Goal: Task Accomplishment & Management: Contribute content

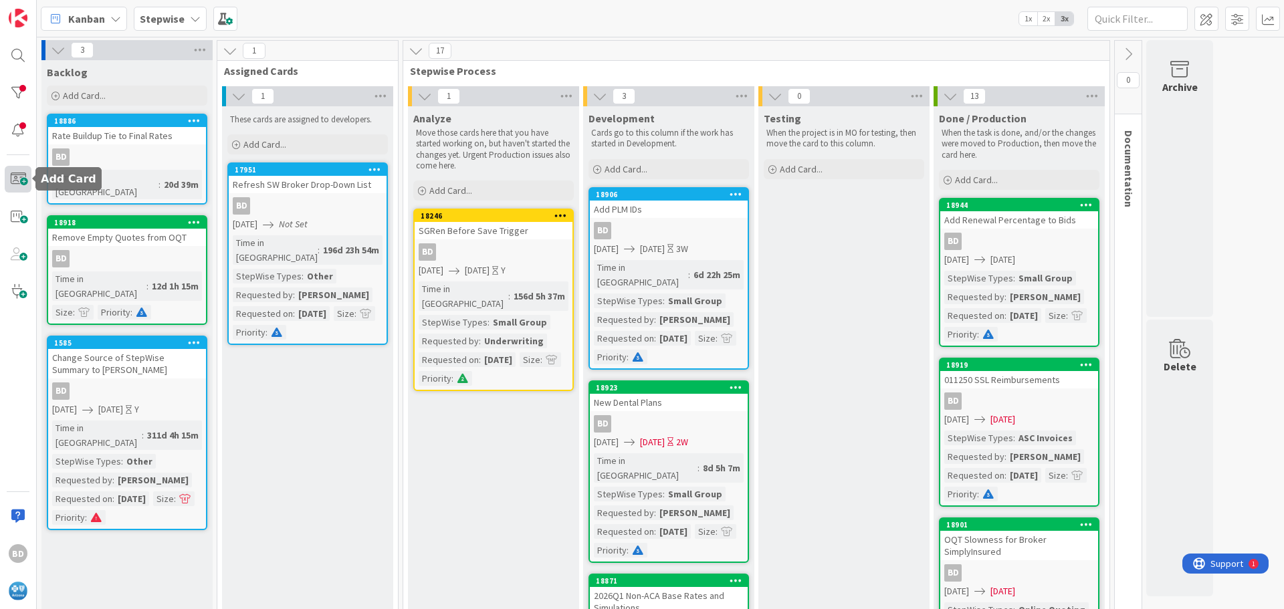
click at [27, 176] on span at bounding box center [18, 179] width 27 height 27
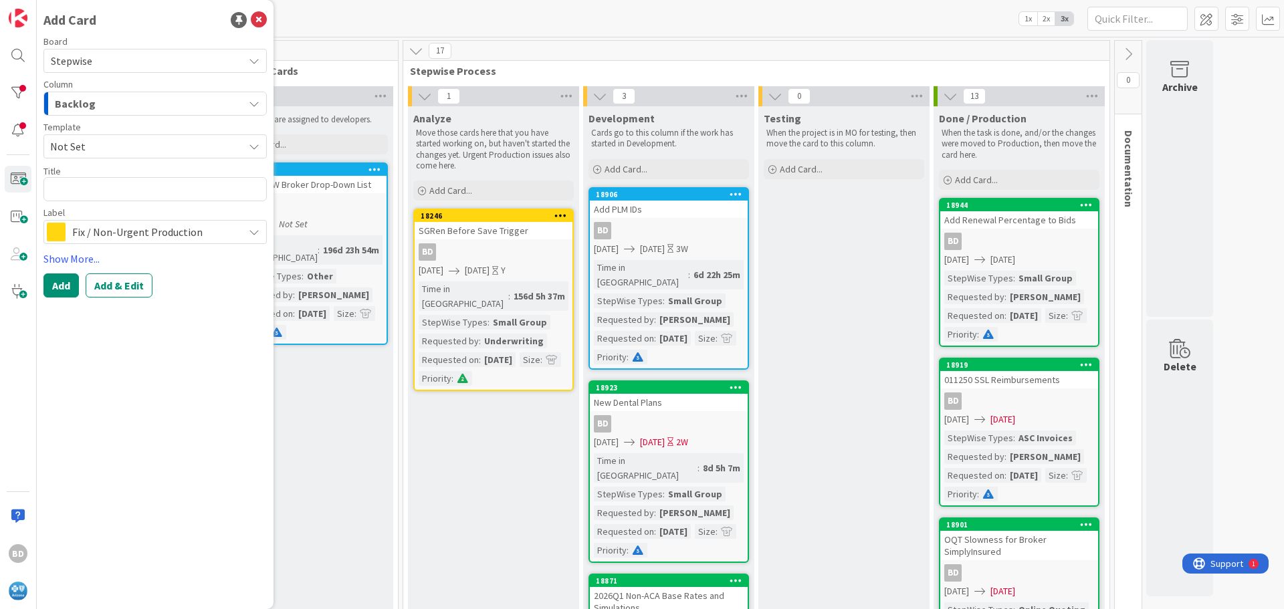
click at [118, 191] on textarea at bounding box center [154, 189] width 223 height 24
type textarea "x"
type textarea "M"
type textarea "x"
type textarea "Mo"
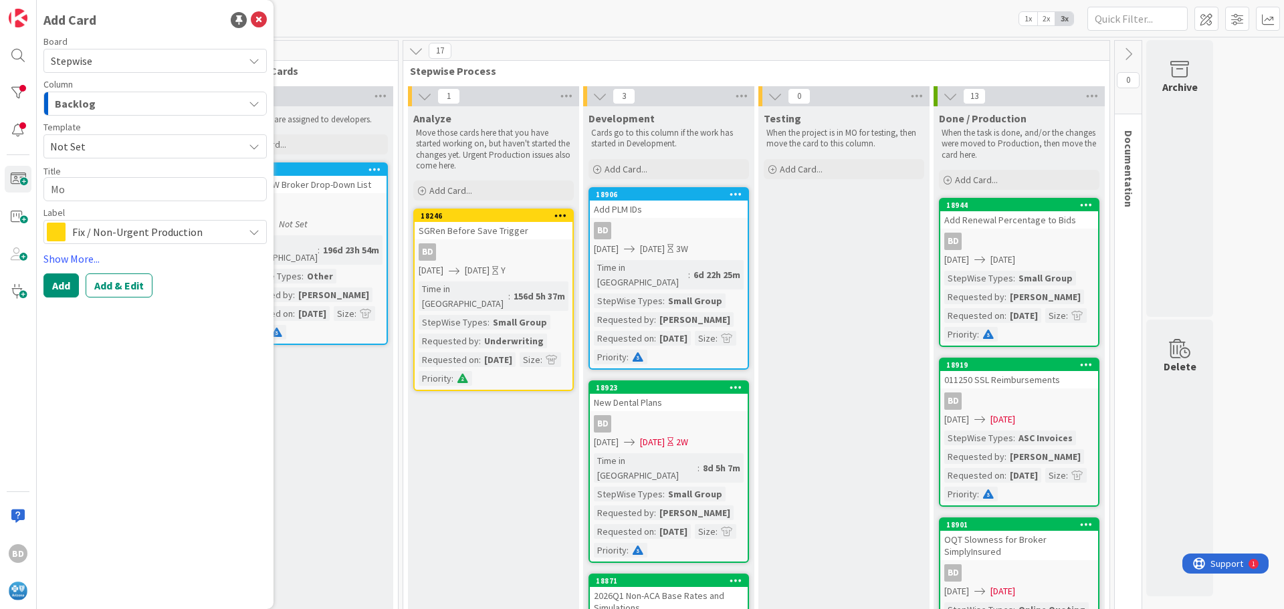
type textarea "x"
type textarea "Mov"
type textarea "x"
type textarea "Move"
type textarea "x"
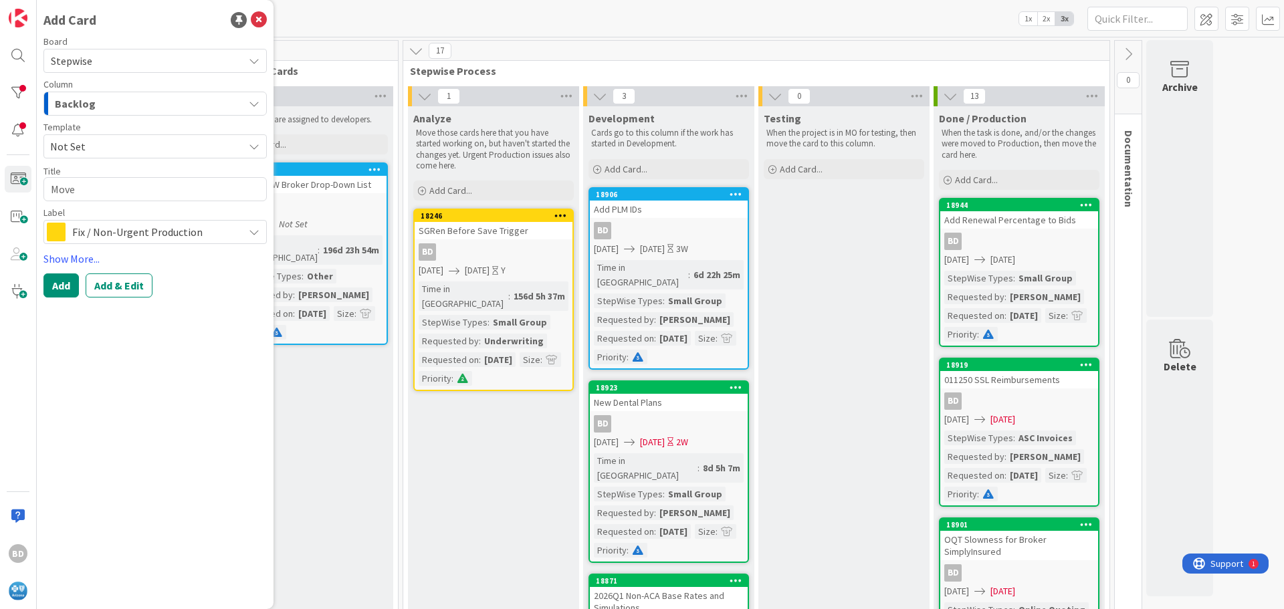
type textarea "Move"
type textarea "x"
type textarea "Move S"
type textarea "x"
type textarea "Move SG"
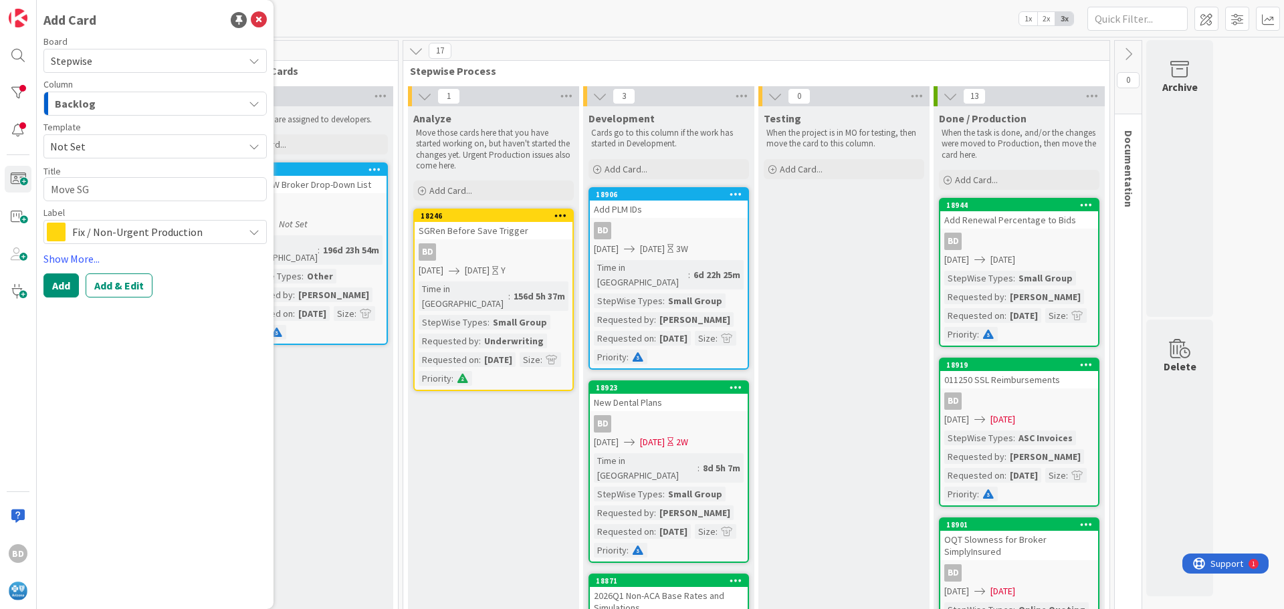
type textarea "x"
type textarea "Move SG"
type textarea "x"
type textarea "Move SG f"
type textarea "x"
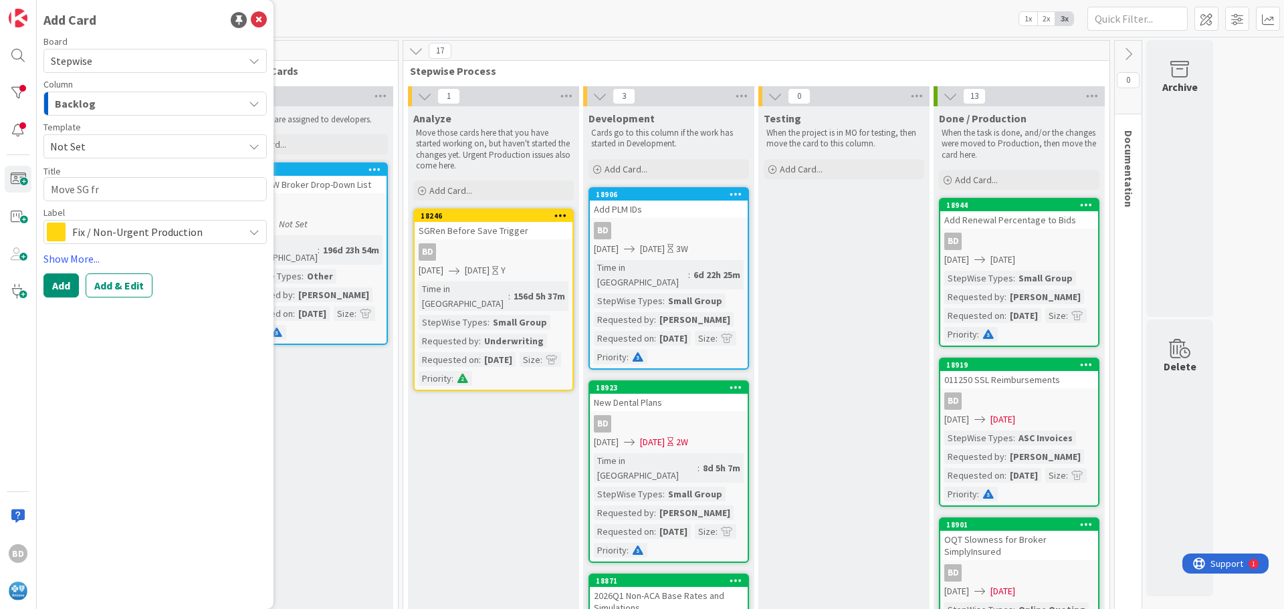
type textarea "Move SG fro"
type textarea "x"
type textarea "Move SG from"
type textarea "x"
type textarea "Move SG from"
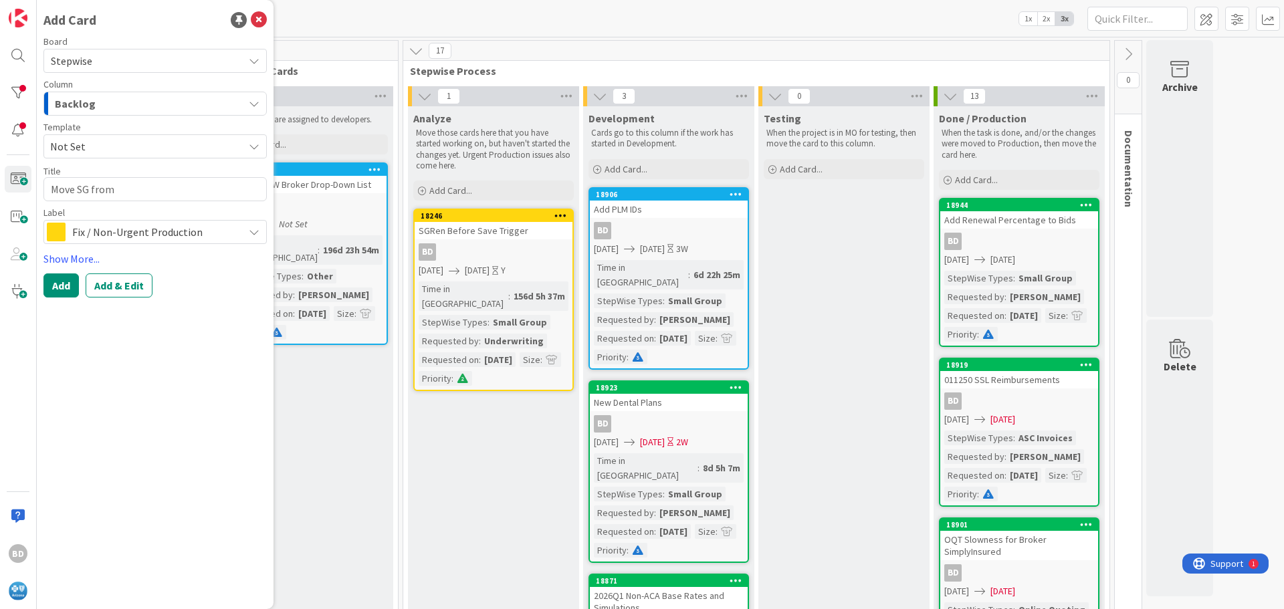
type textarea "x"
type textarea "Move SG from C"
type textarea "x"
type textarea "Move SG from Ca"
type textarea "x"
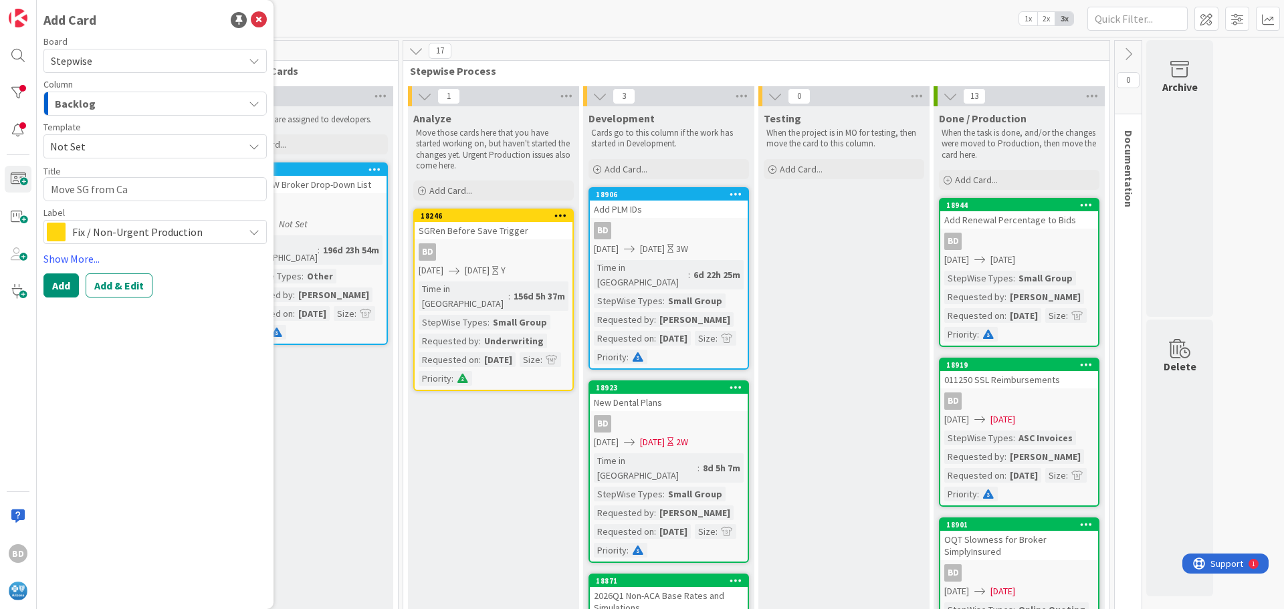
type textarea "Move SG from Cap"
type textarea "x"
type textarea "Move SG from [GEOGRAPHIC_DATA]"
type textarea "x"
type textarea "Move SG from [MEDICAL_DATA]"
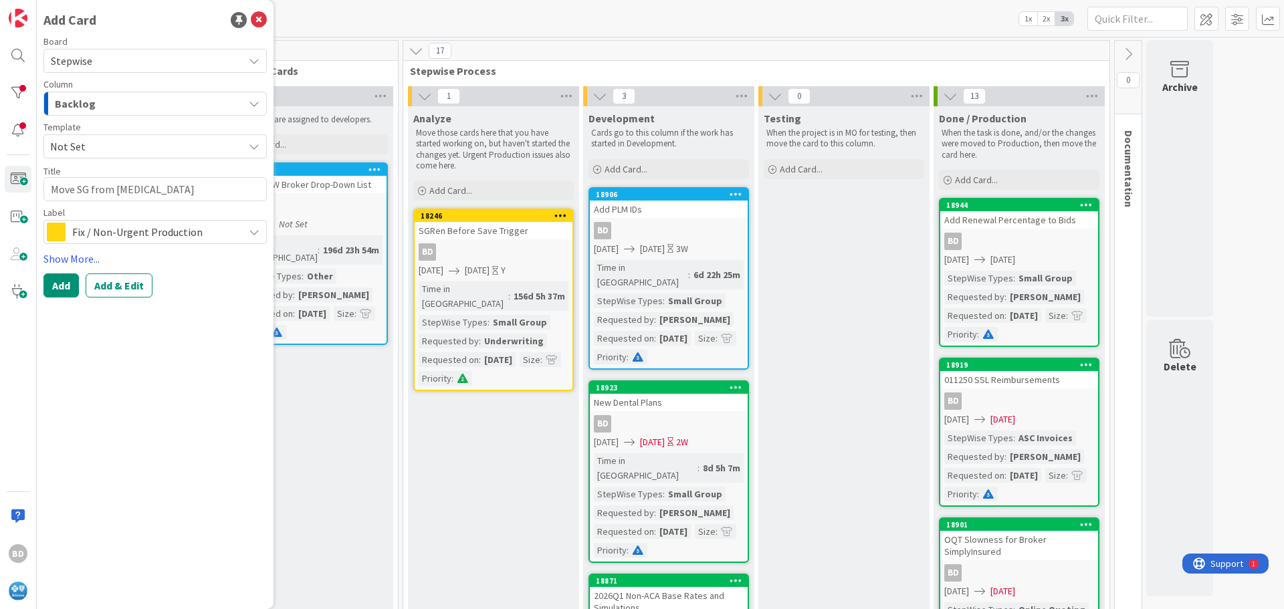
type textarea "x"
type textarea "Move SG from [GEOGRAPHIC_DATA]"
type textarea "x"
type textarea "Move SG from [GEOGRAPHIC_DATA]"
type textarea "x"
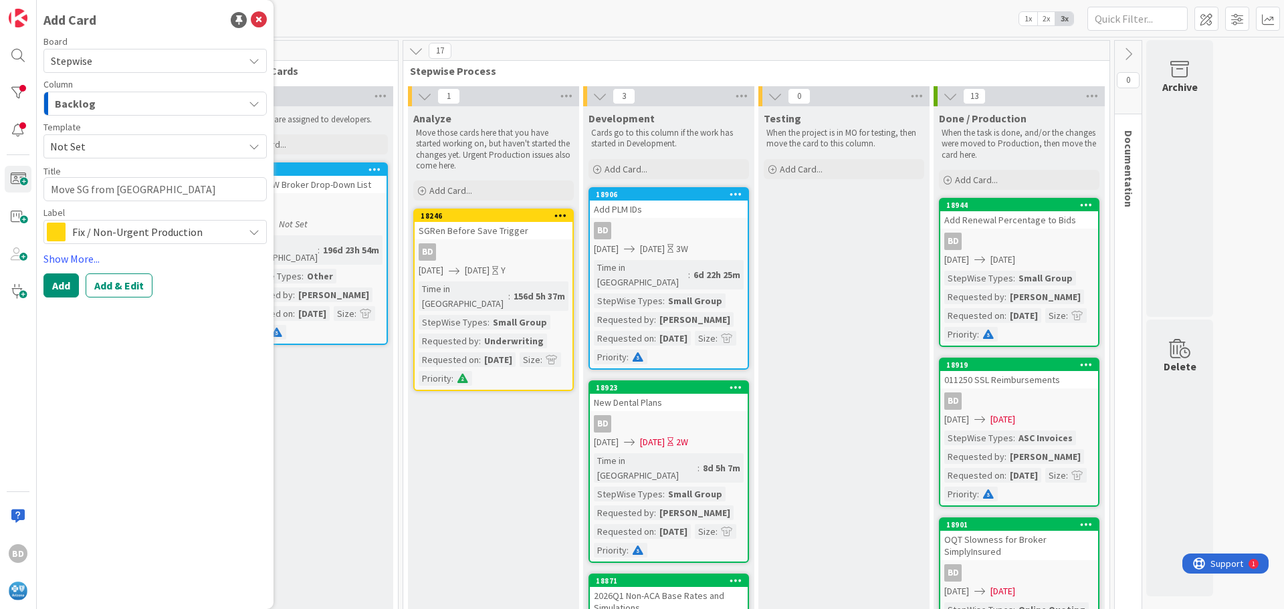
type textarea "Move SG from [GEOGRAPHIC_DATA]"
type textarea "x"
type textarea "Move SG from Capexpens"
type textarea "x"
type textarea "Move SG from Capexpense"
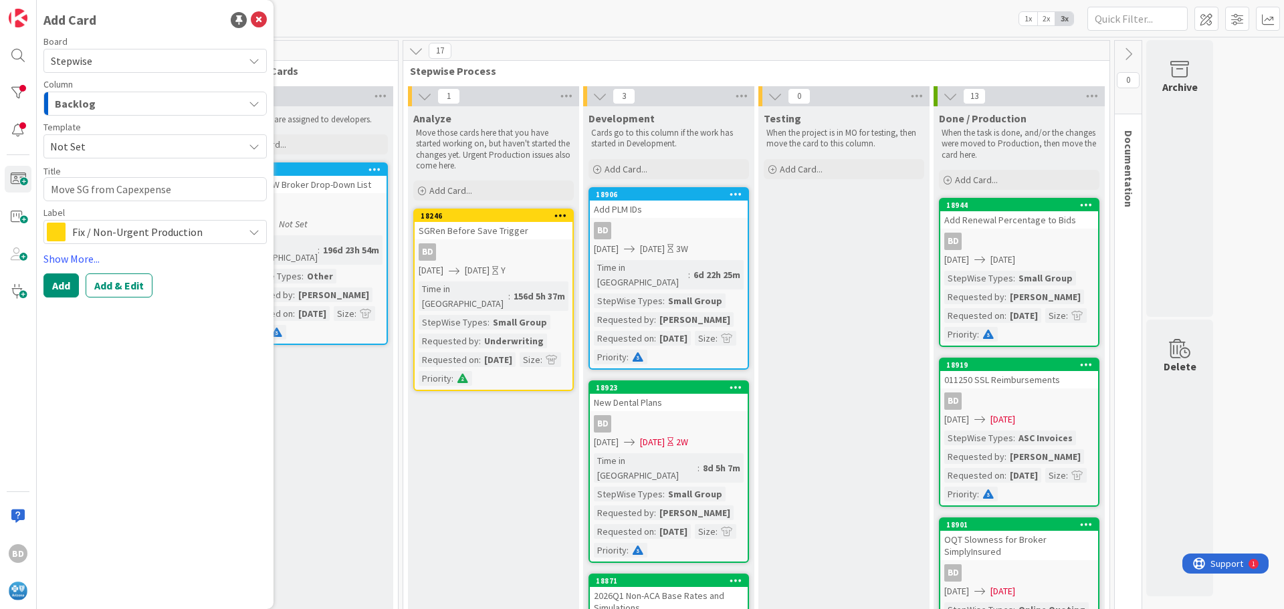
type textarea "x"
type textarea "Move SG from Capexpense"
type textarea "x"
type textarea "Move SG from Capexpense t"
type textarea "x"
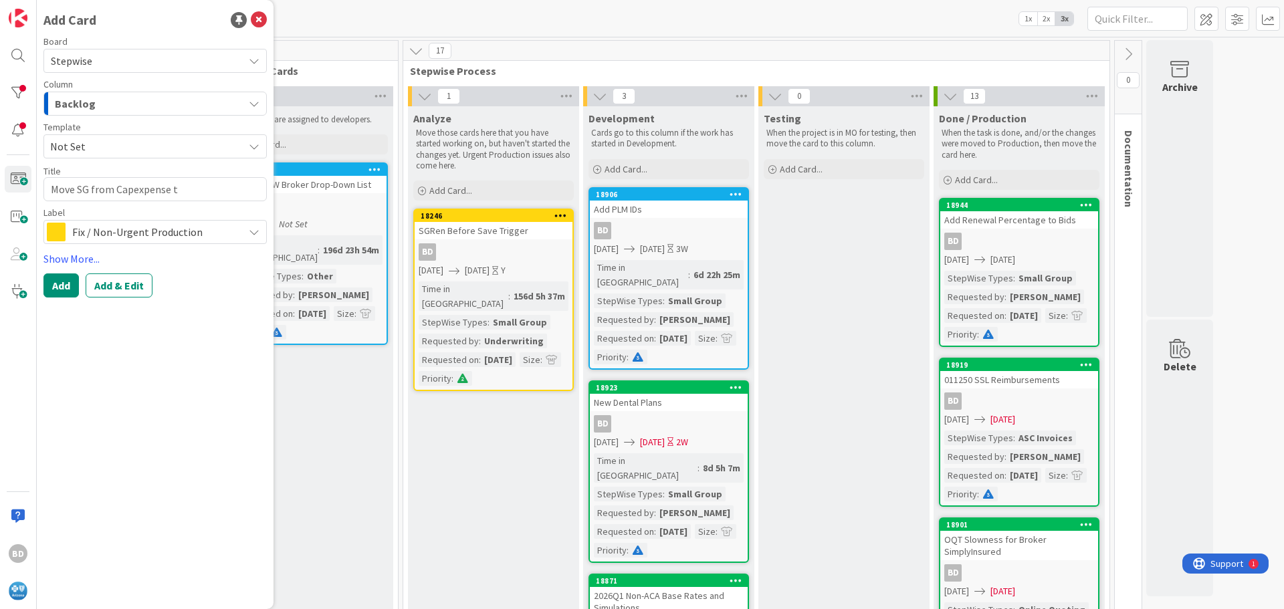
type textarea "Move SG from Capexpense to"
type textarea "x"
type textarea "Move SG from Capexpense to"
type textarea "x"
type textarea "Move SG from Capexpense to L"
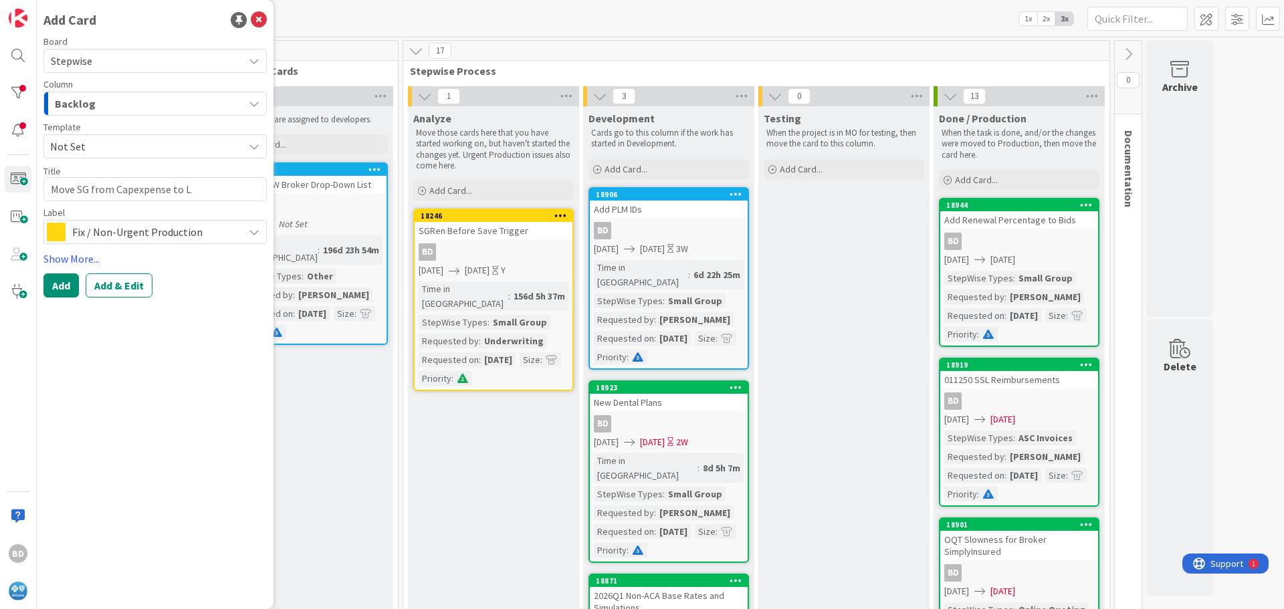
type textarea "x"
type textarea "Move SG from Capexpense to LG"
type textarea "x"
type textarea "Move SG from Capexpense to LG_"
type textarea "x"
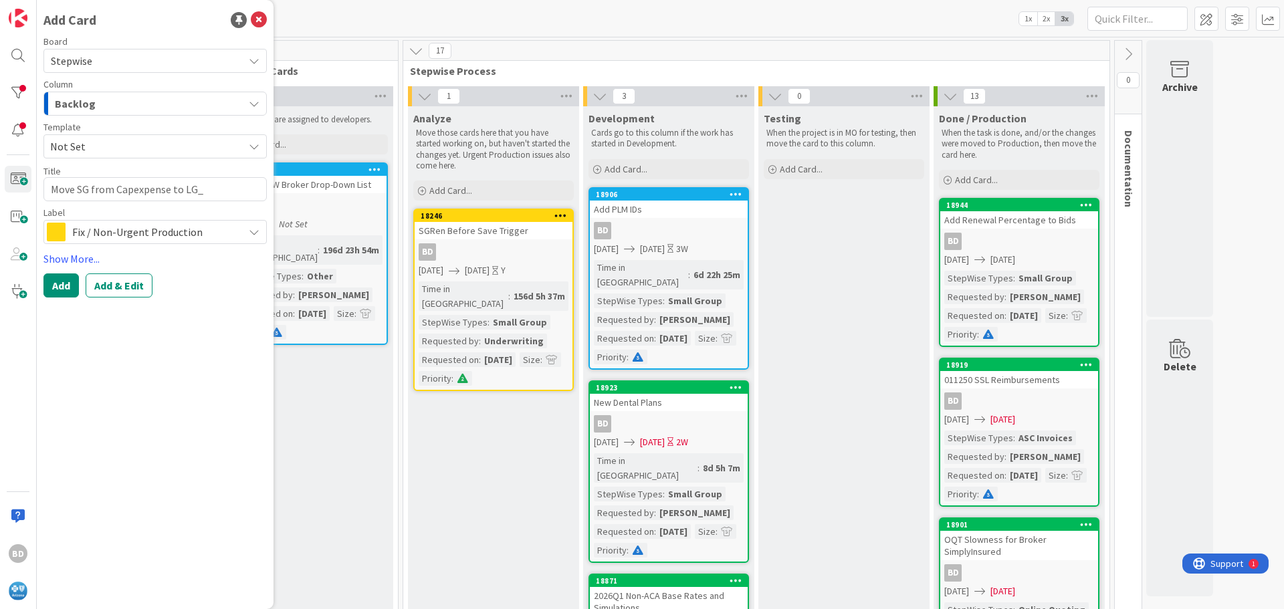
type textarea "Move SG from Capexpense to LG_C"
type textarea "x"
type textarea "Move SG from Capexpense to LG_Ca"
type textarea "x"
type textarea "Move SG from Capexpense to LG_Cap"
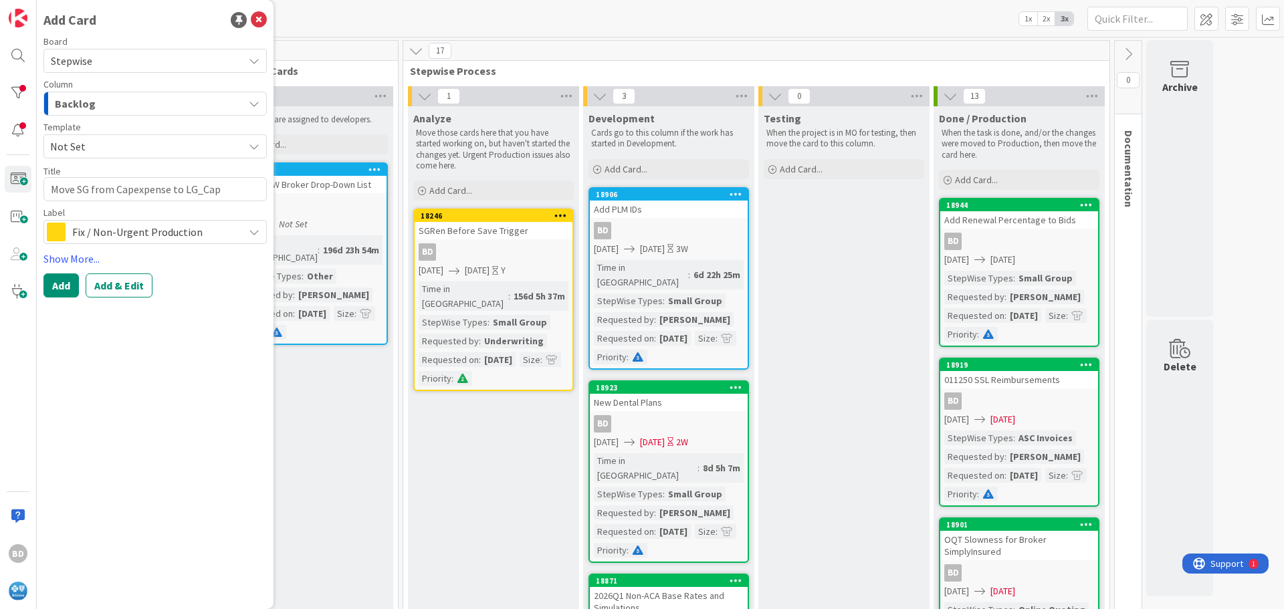
type textarea "x"
type textarea "Move SG from Capexpense to LG_Capi"
type textarea "x"
type textarea "Move SG from Capexpense to LG_Capit"
type textarea "x"
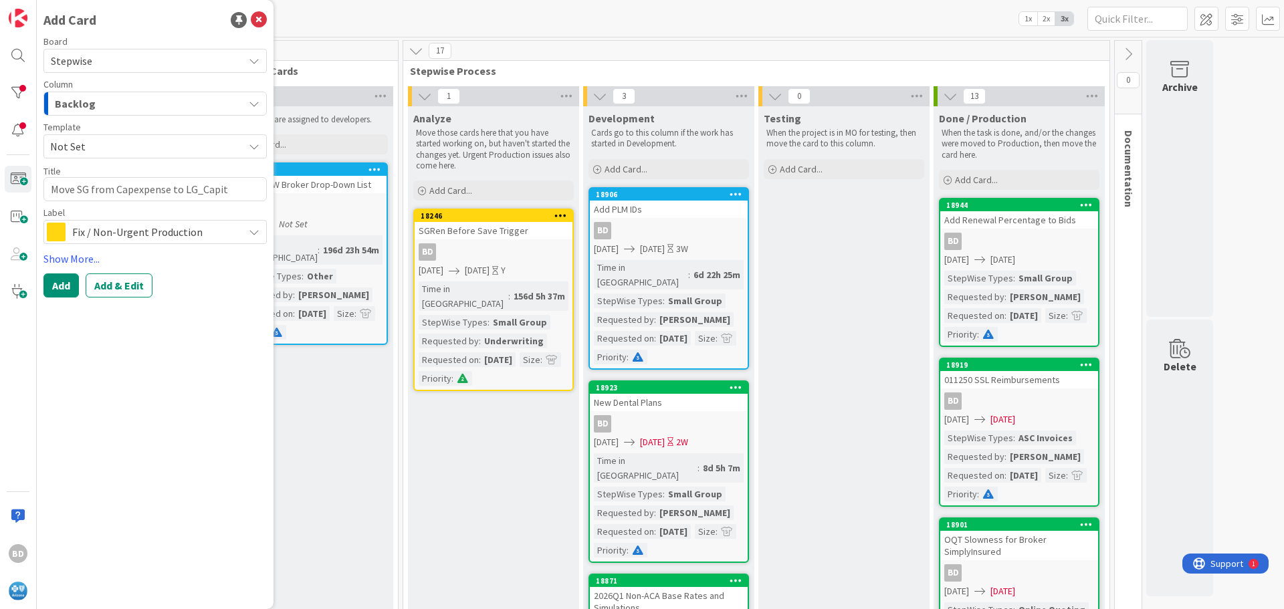
type textarea "Move SG from Capexpense to LG_Capita"
type textarea "x"
type textarea "Move SG from Capexpense to LG_Capitat"
type textarea "x"
type textarea "Move SG from Capexpense to LG_Capitati"
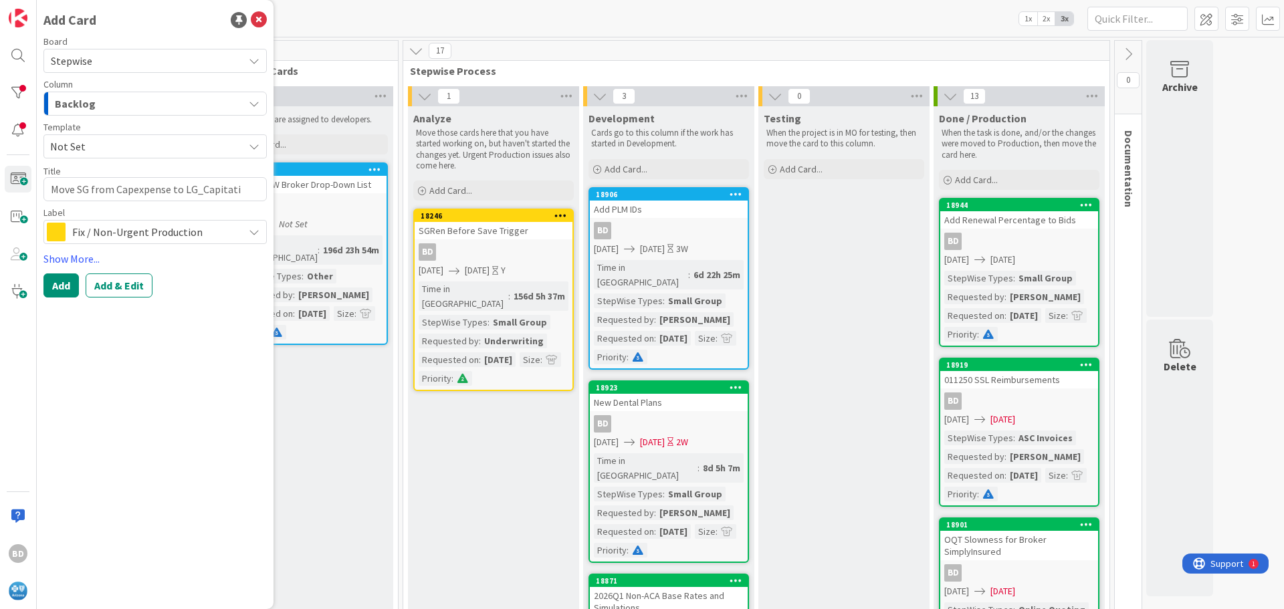
type textarea "x"
type textarea "Move SG from Capexpense to LG_Capitatio"
type textarea "x"
type textarea "Move SG from Capexpense to LG_Capitation"
click at [135, 190] on textarea "Move SG from Capexpense to LG_Capitation" at bounding box center [154, 189] width 223 height 24
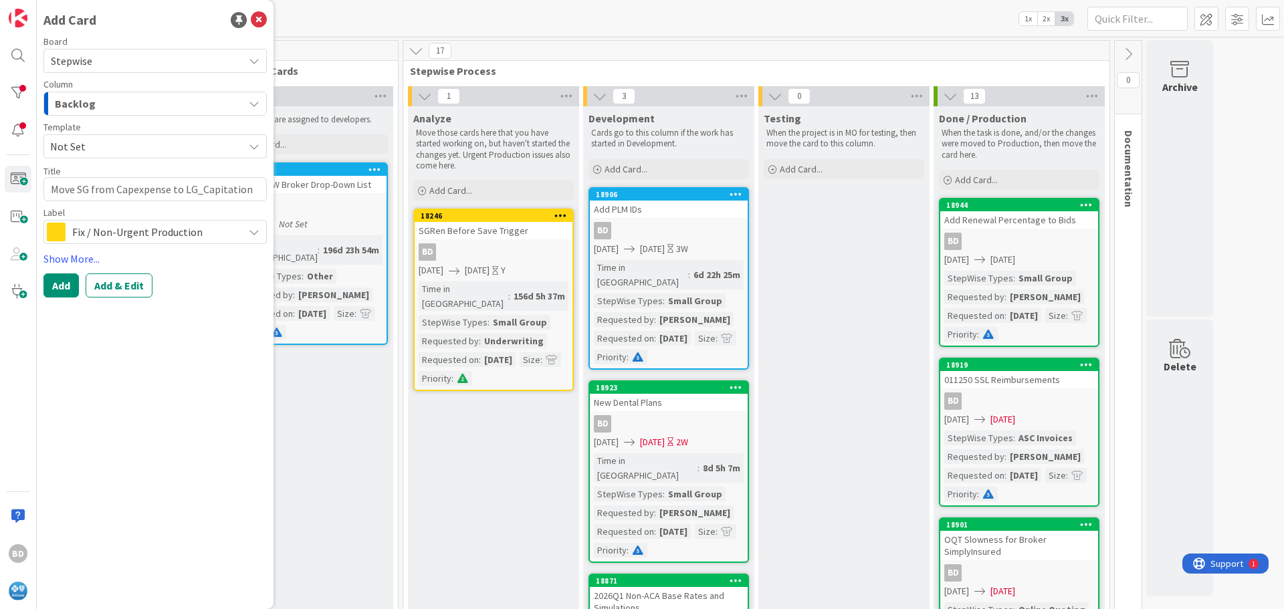
type textarea "x"
type textarea "Move SG from Capxpense to LG_Capitation"
type textarea "x"
type textarea "Move SG from CapExpense to LG_Capitation"
click at [166, 189] on textarea "Move SG from CapExpense to LG_Capitation" at bounding box center [154, 189] width 223 height 24
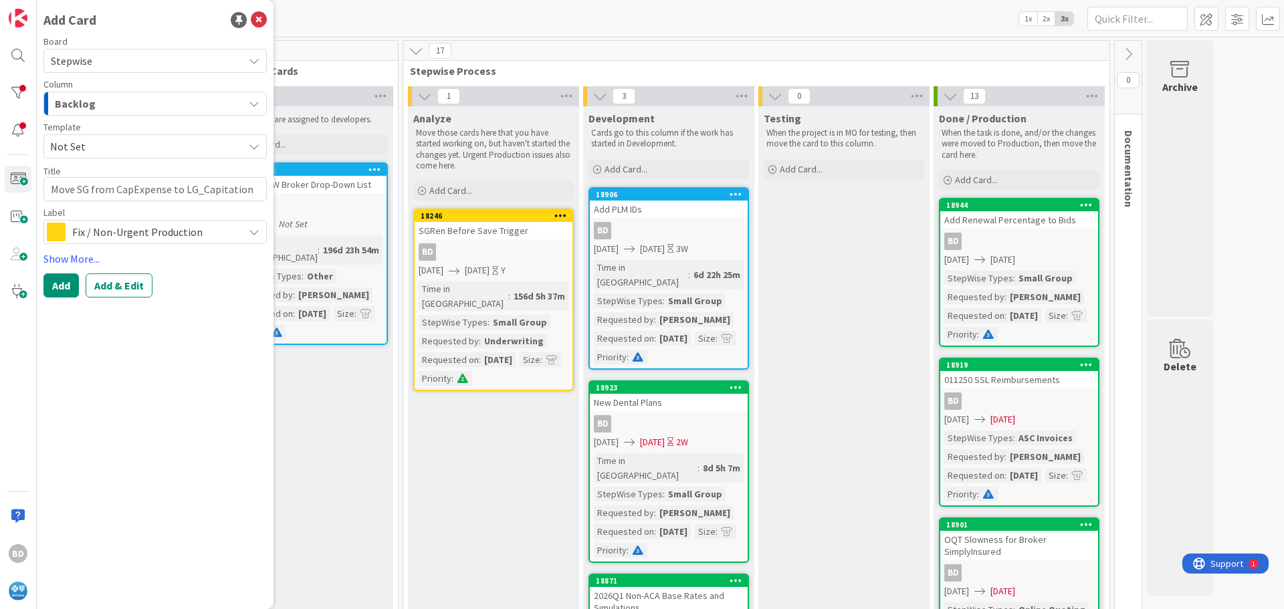
type textarea "x"
type textarea "Move SG from CapExpenseP to LG_Capitation"
type textarea "x"
type textarea "Move SG from CapExpensePM to LG_Capitation"
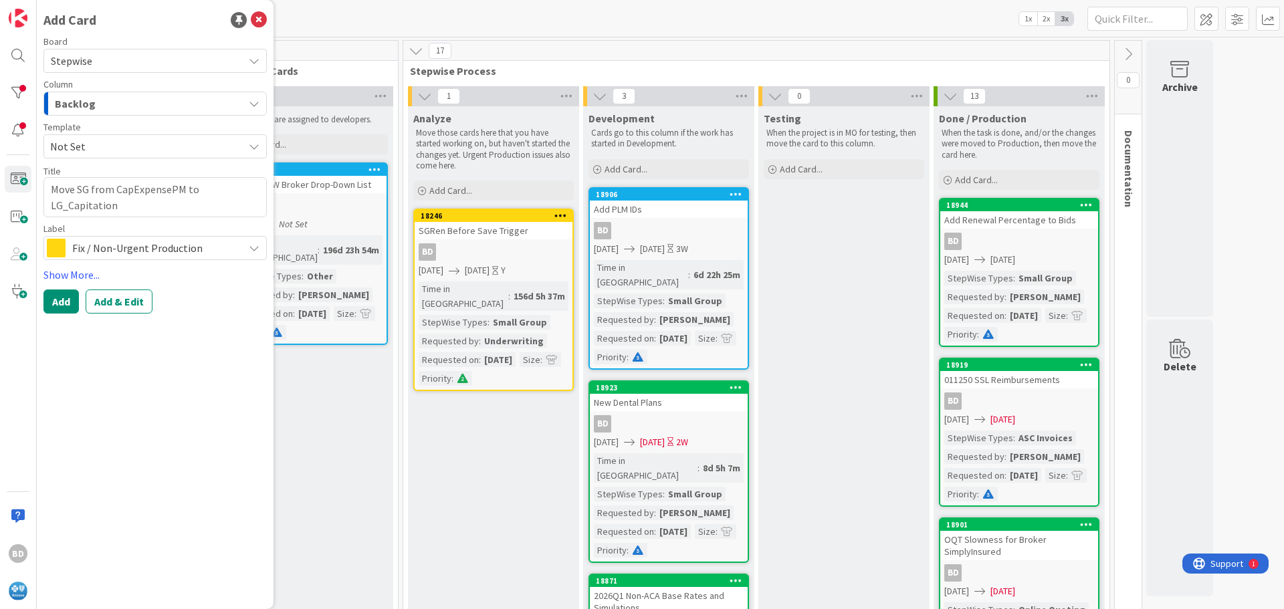
type textarea "x"
type textarea "Move SG from CapExpensePMP to LG_Capitation"
type textarea "x"
type textarea "Move SG from CapExpensePMPM to LG_Capitation"
click at [142, 212] on textarea "Move SG from CapExpensePMPM to LG_Capitation" at bounding box center [154, 197] width 223 height 40
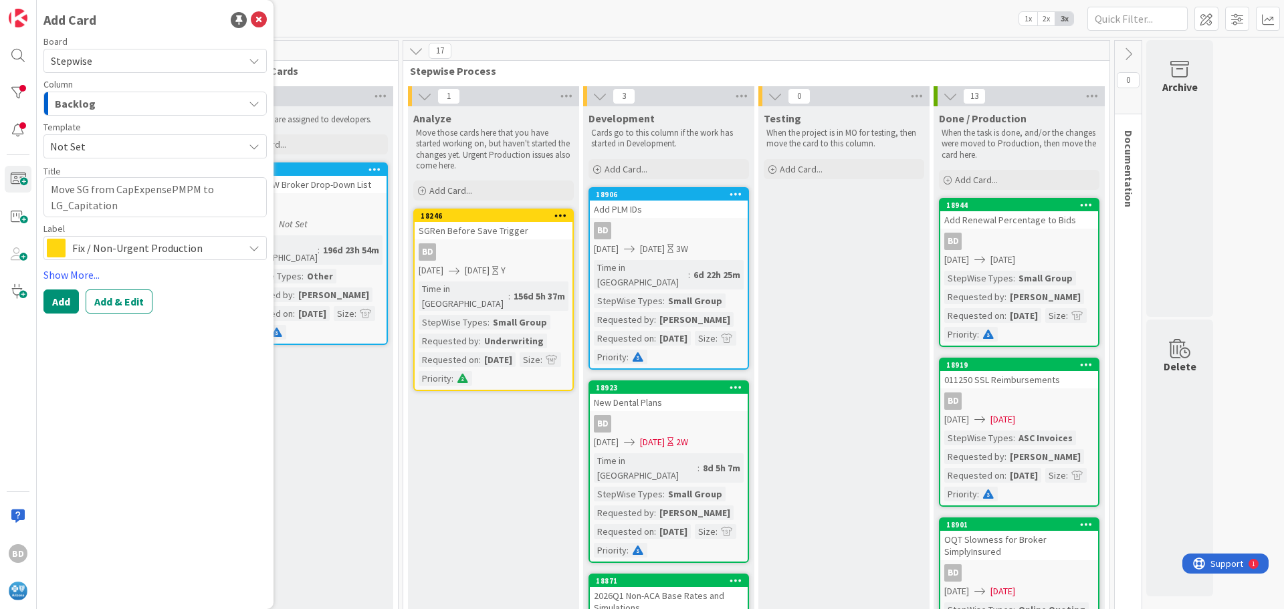
type textarea "x"
type textarea "Move SG from CapExpensePMPM to LG_CapitationR"
type textarea "x"
type textarea "Move SG from CapExpensePMPM to LG_CapitationRa"
type textarea "x"
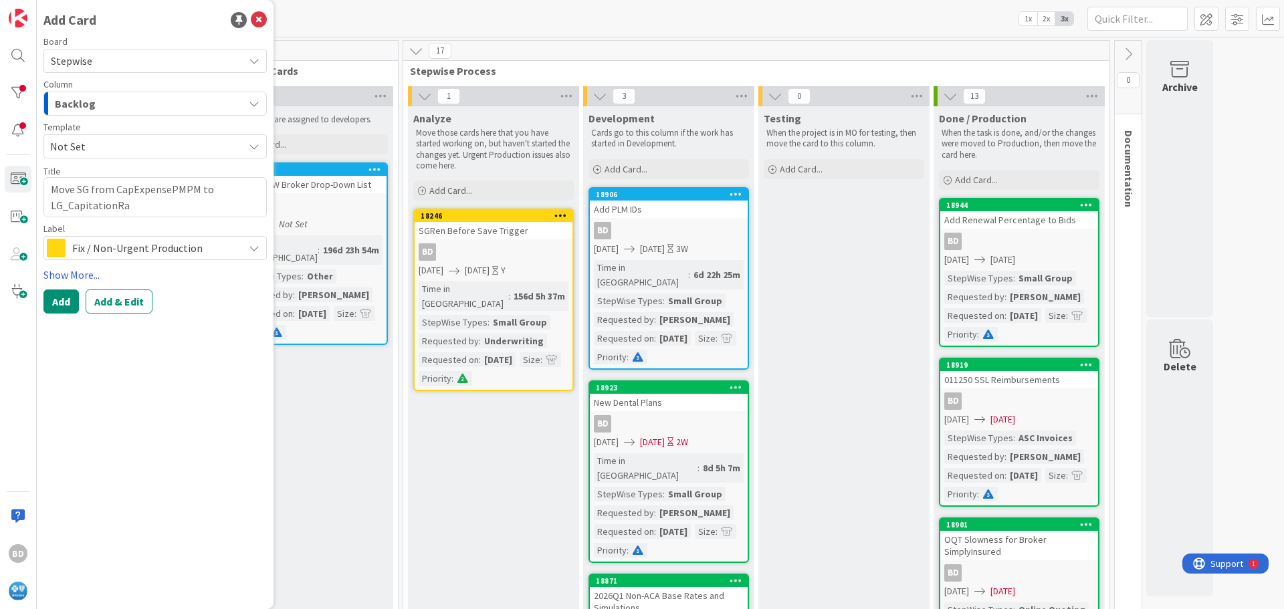
type textarea "Move SG from CapExpensePMPM to LG_CapitationRat"
type textarea "x"
type textarea "Move SG from CapExpensePMPM to LG_CapitationRate"
type textarea "x"
type textarea "Move SG from CapExpensePMPM to LG_CapitationRates"
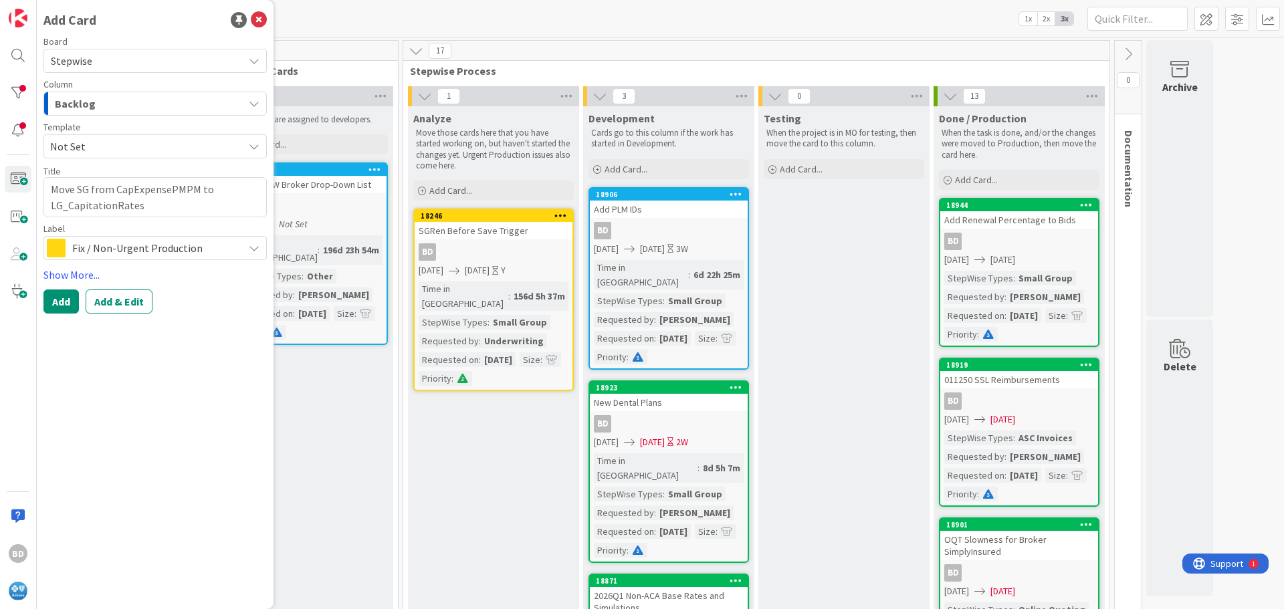
click at [130, 245] on span "Fix / Non-Urgent Production" at bounding box center [154, 248] width 165 height 19
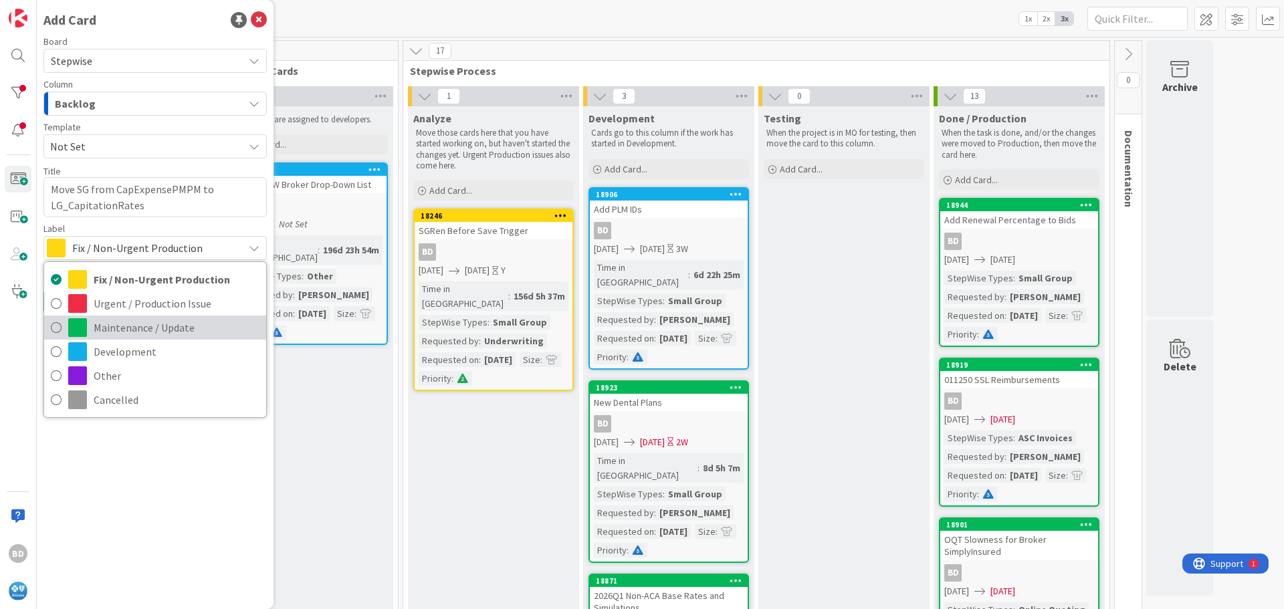
click at [125, 325] on span "Maintenance / Update" at bounding box center [177, 328] width 166 height 20
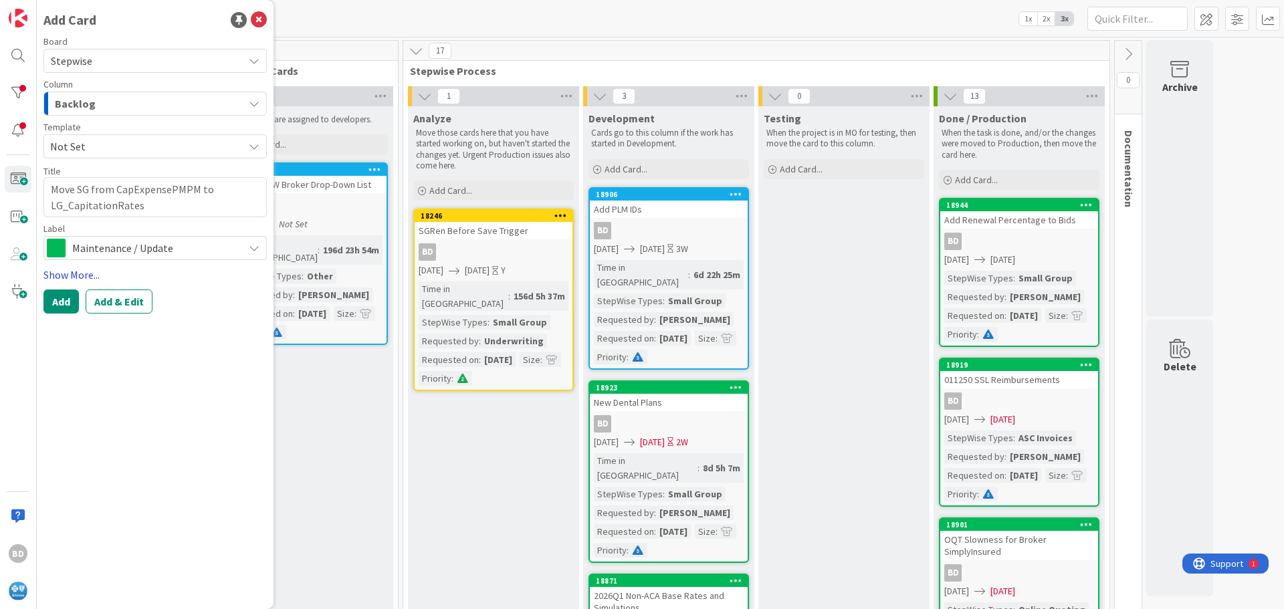
click at [80, 271] on link "Show More..." at bounding box center [154, 275] width 223 height 16
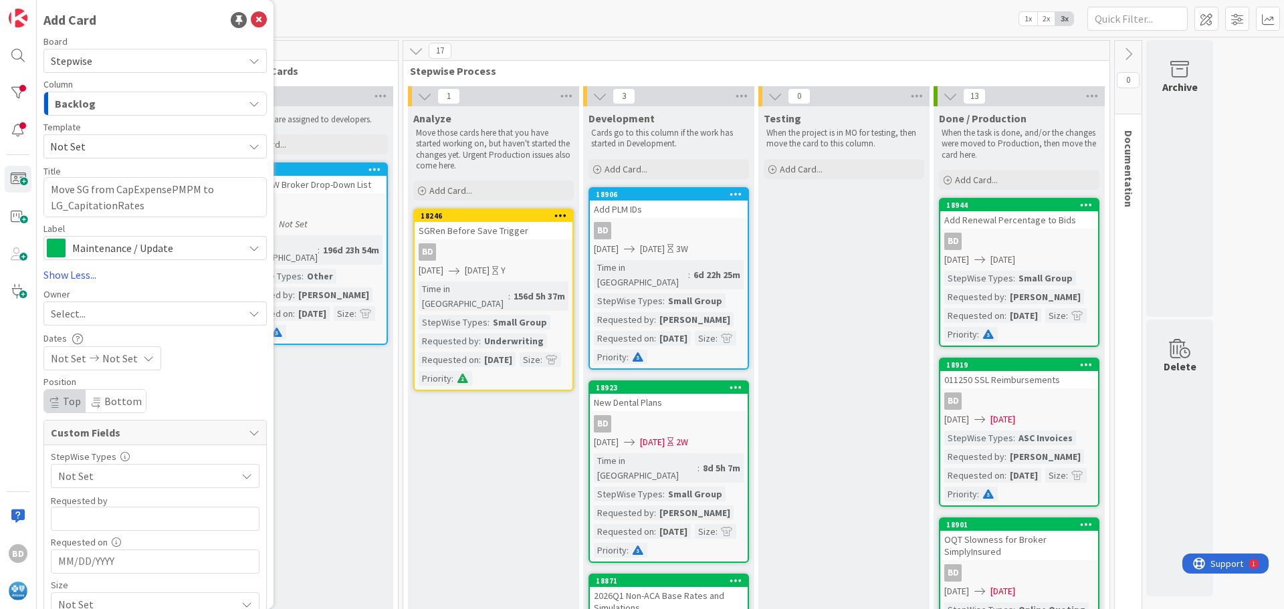
click at [85, 313] on span "Select..." at bounding box center [68, 314] width 35 height 16
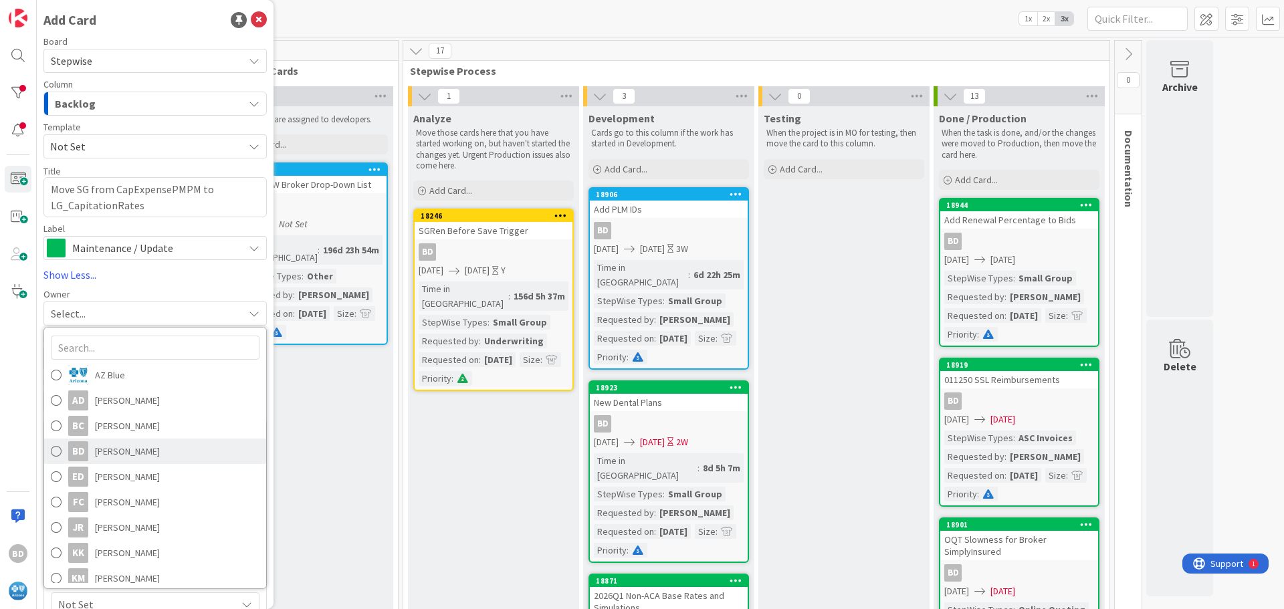
click at [114, 449] on span "[PERSON_NAME]" at bounding box center [127, 451] width 65 height 20
type textarea "x"
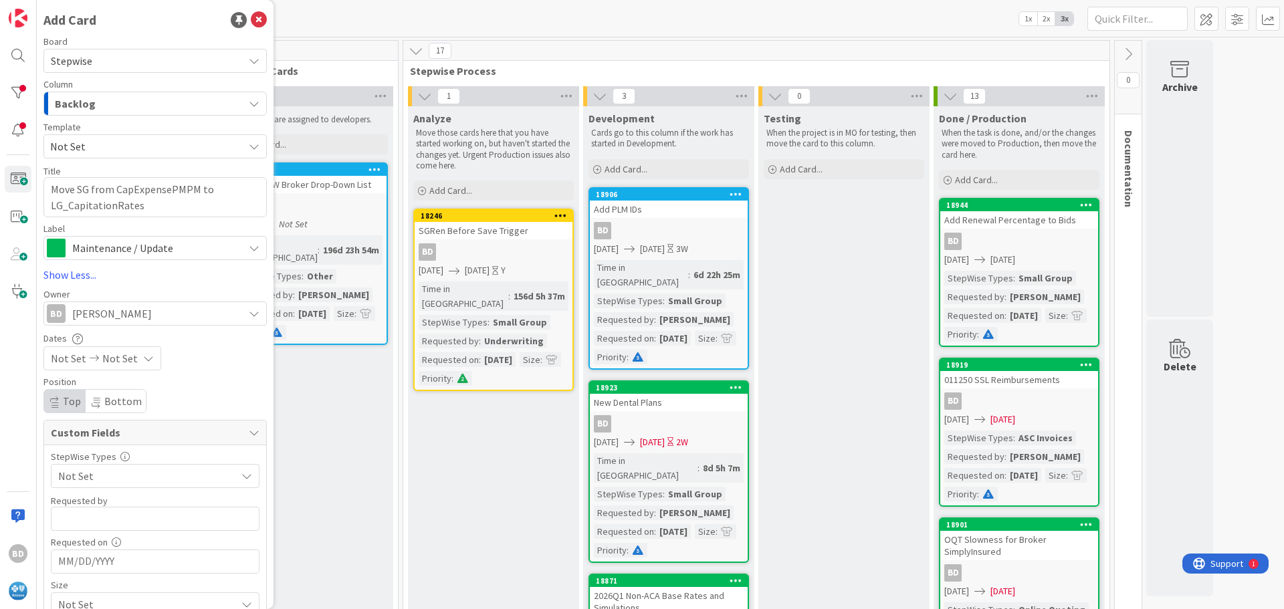
click at [78, 352] on span "Not Set" at bounding box center [68, 358] width 35 height 16
click at [149, 472] on td "10" at bounding box center [150, 474] width 26 height 25
type input "[DATE]"
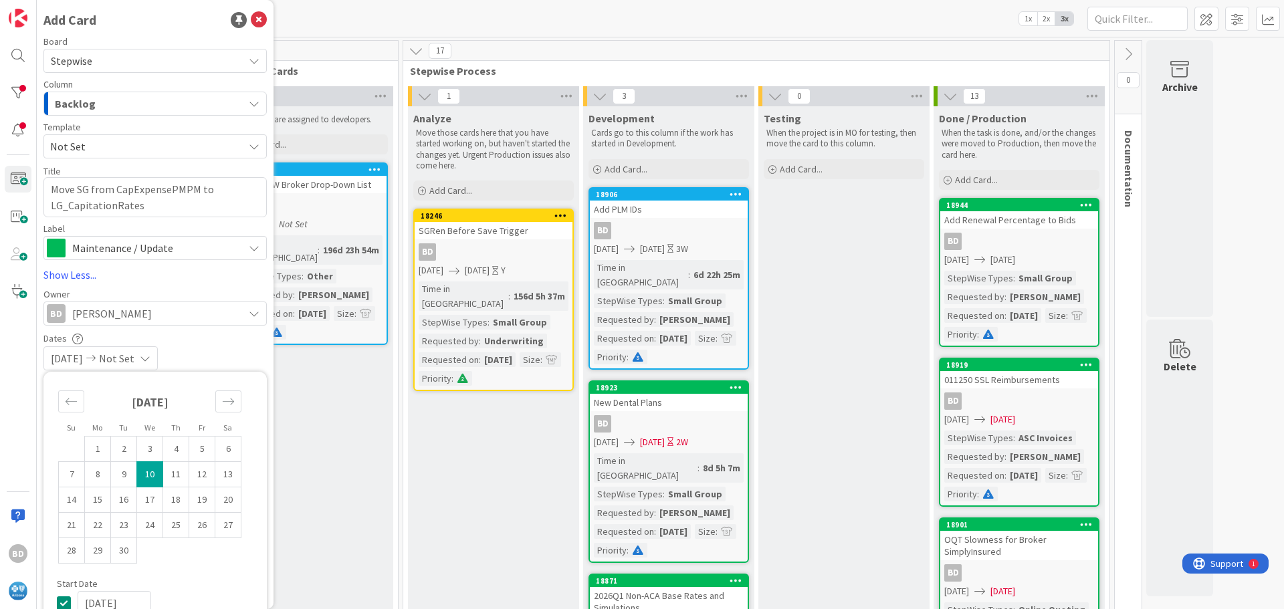
click at [190, 346] on div "[DATE] Not Set" at bounding box center [154, 358] width 223 height 24
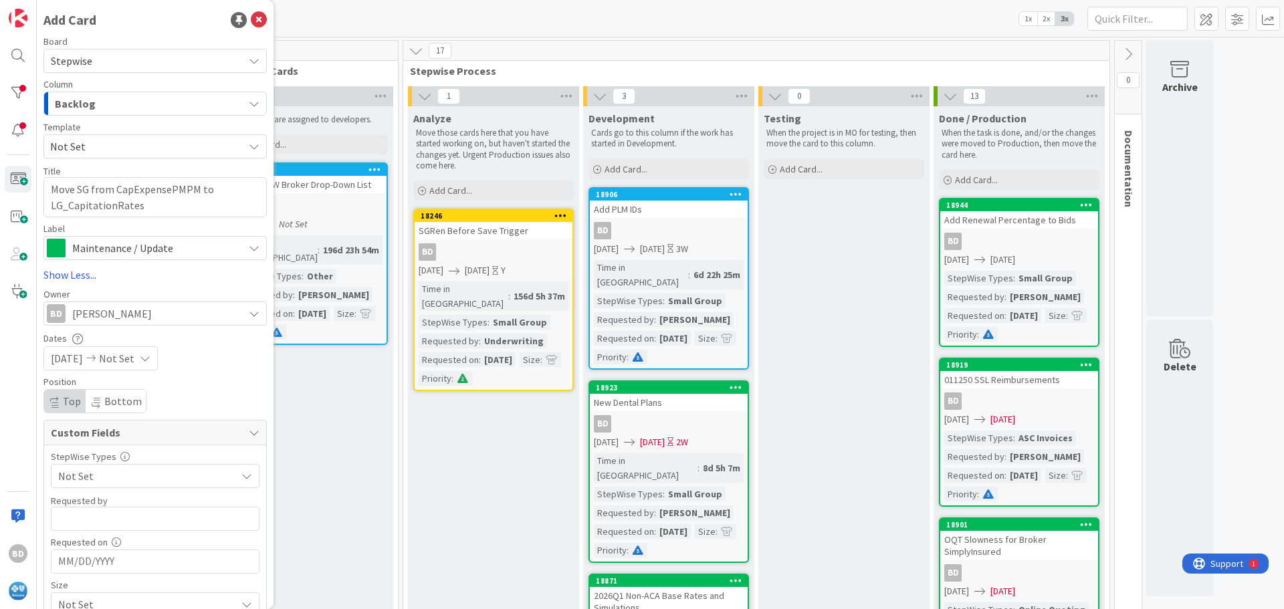
click at [89, 480] on span "Not Set" at bounding box center [143, 476] width 171 height 19
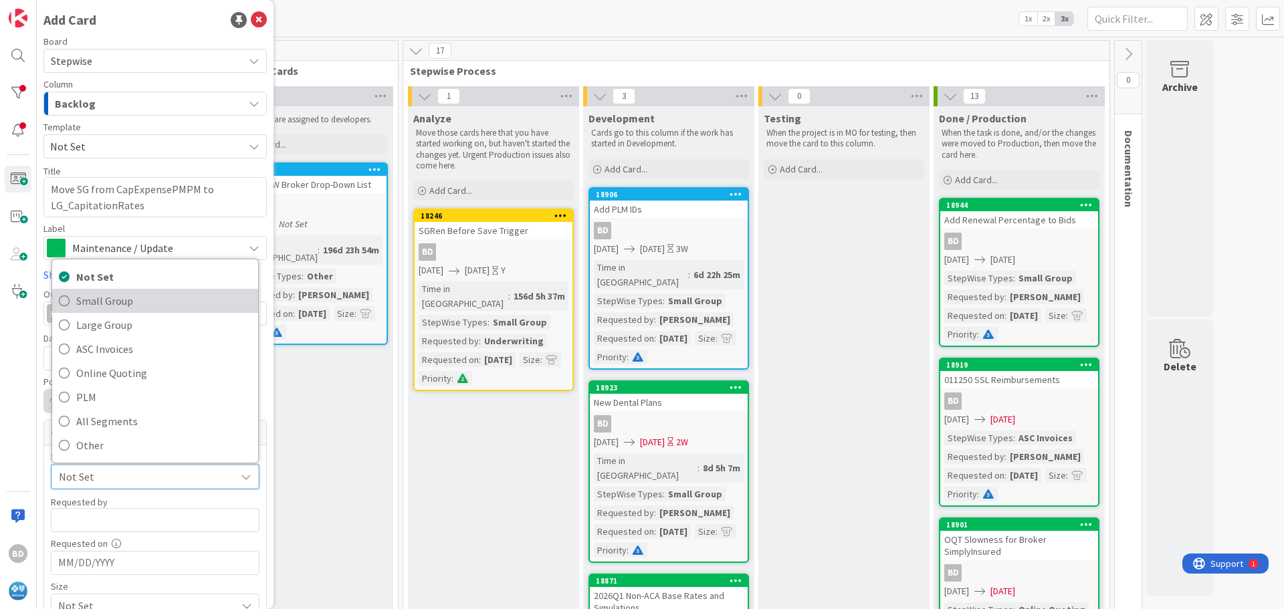
click at [102, 308] on span "Small Group" at bounding box center [163, 301] width 175 height 20
type textarea "x"
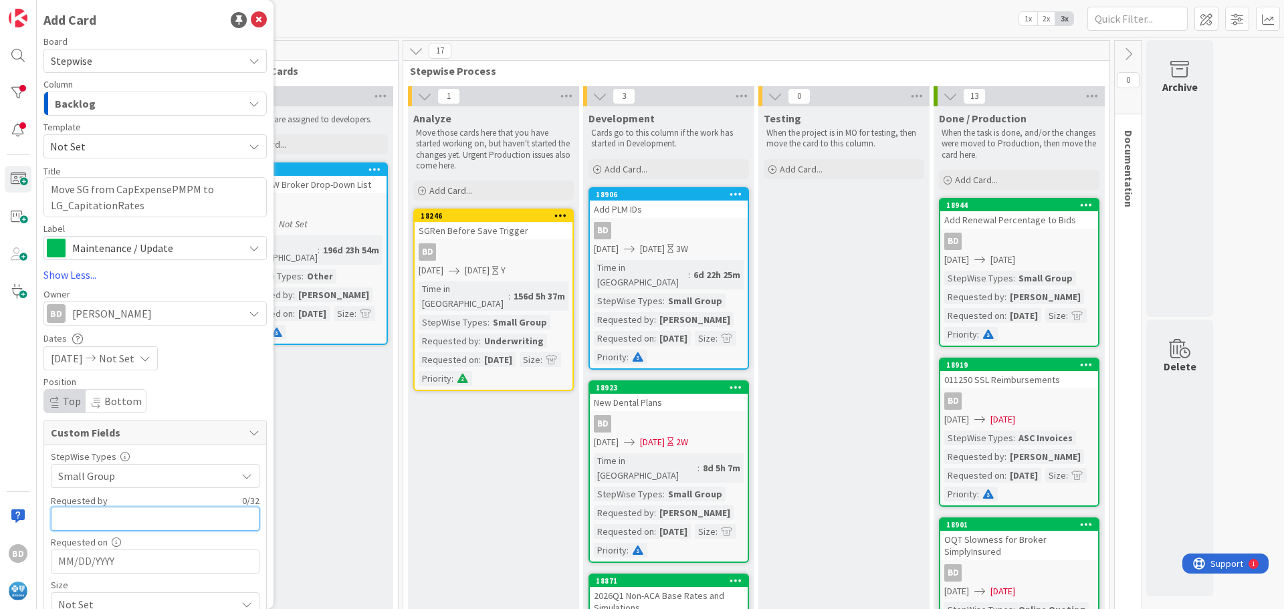
click at [90, 518] on input "text" at bounding box center [155, 519] width 209 height 24
type input "[PERSON_NAME]"
type textarea "x"
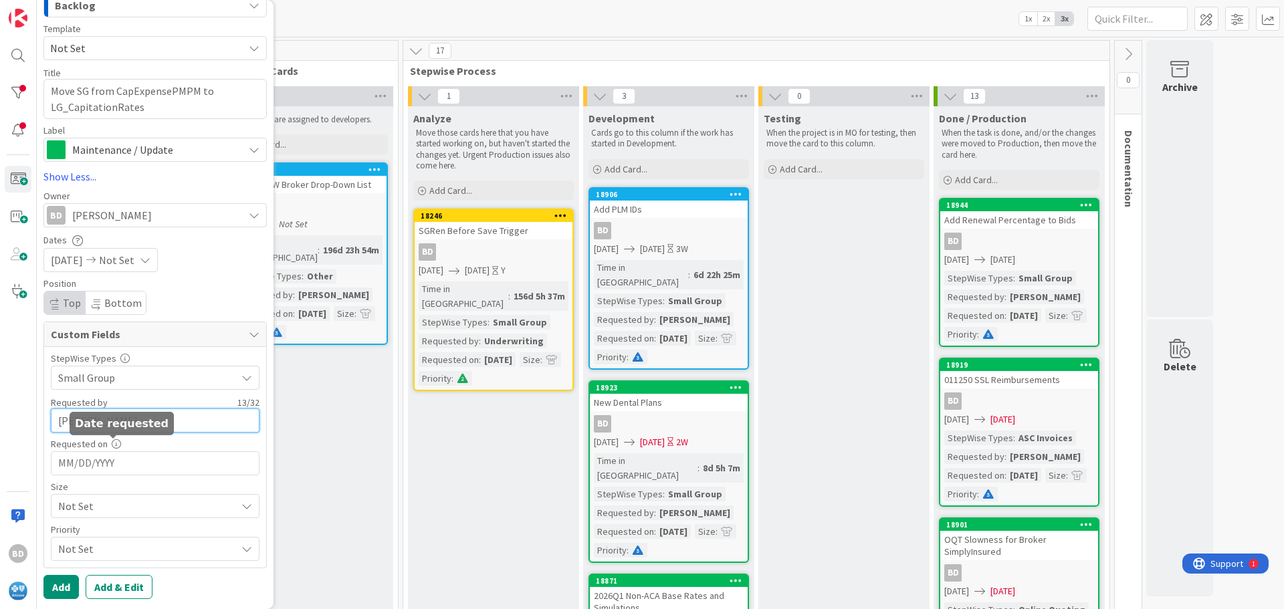
type input "[PERSON_NAME]"
click at [85, 459] on input "MM/DD/YYYY" at bounding box center [155, 463] width 194 height 23
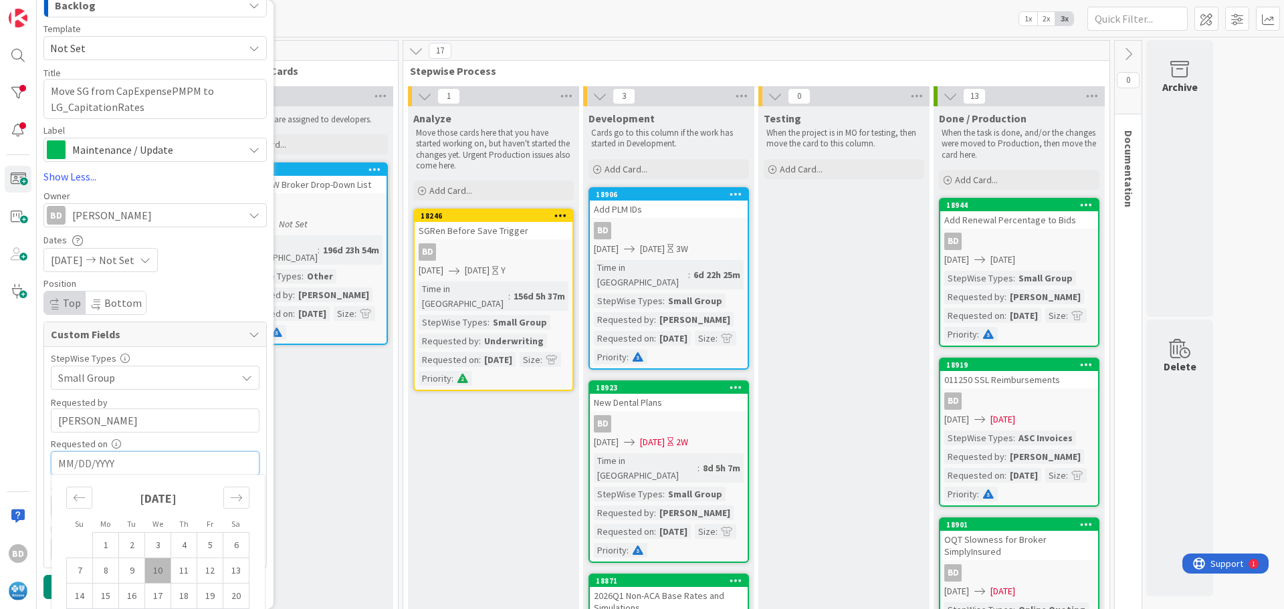
click at [158, 574] on td "10" at bounding box center [158, 570] width 26 height 25
type textarea "x"
type input "[DATE]"
click at [96, 508] on span "Not Set" at bounding box center [143, 506] width 171 height 19
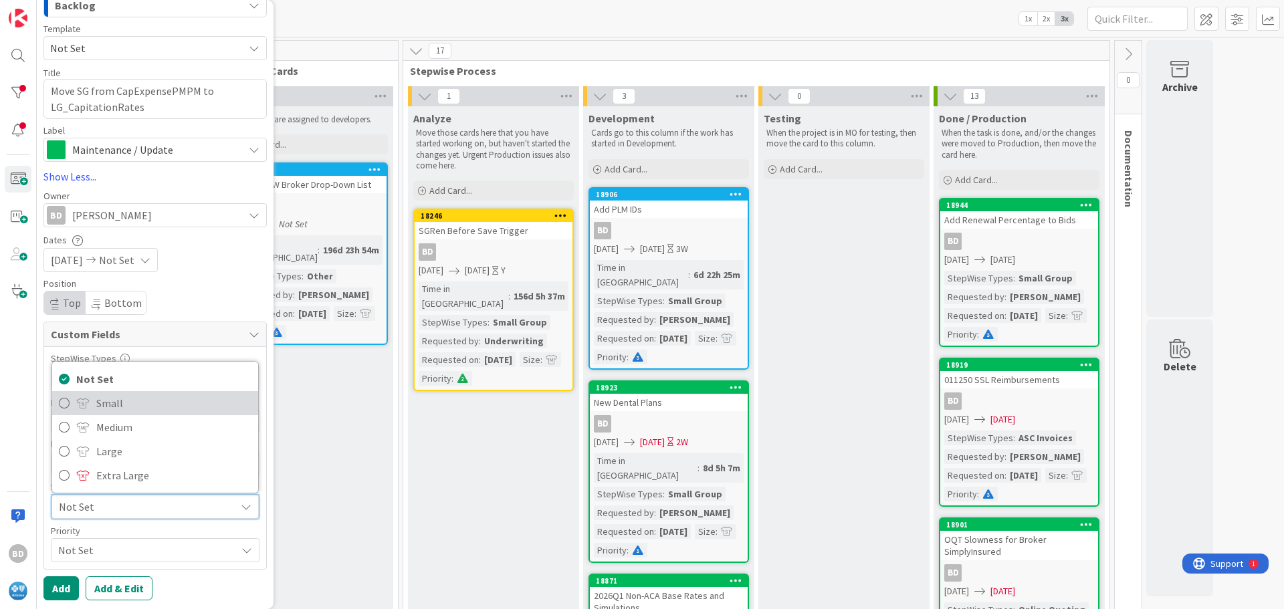
click at [99, 408] on span "Small" at bounding box center [173, 403] width 155 height 20
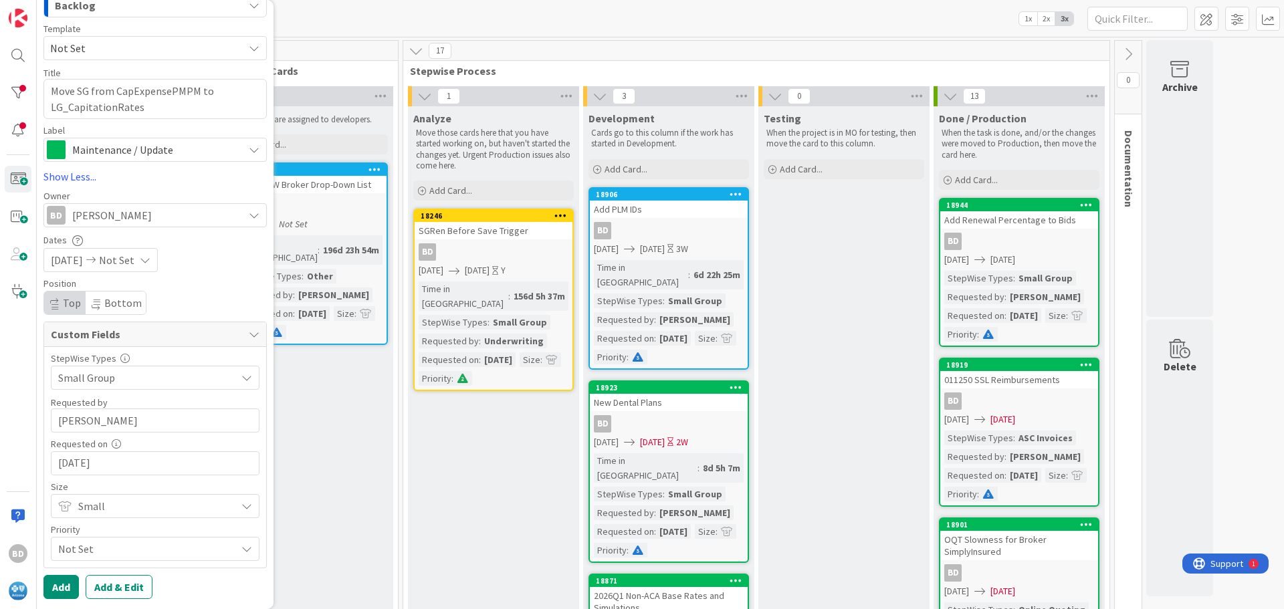
click at [71, 548] on span "Not Set" at bounding box center [143, 549] width 171 height 19
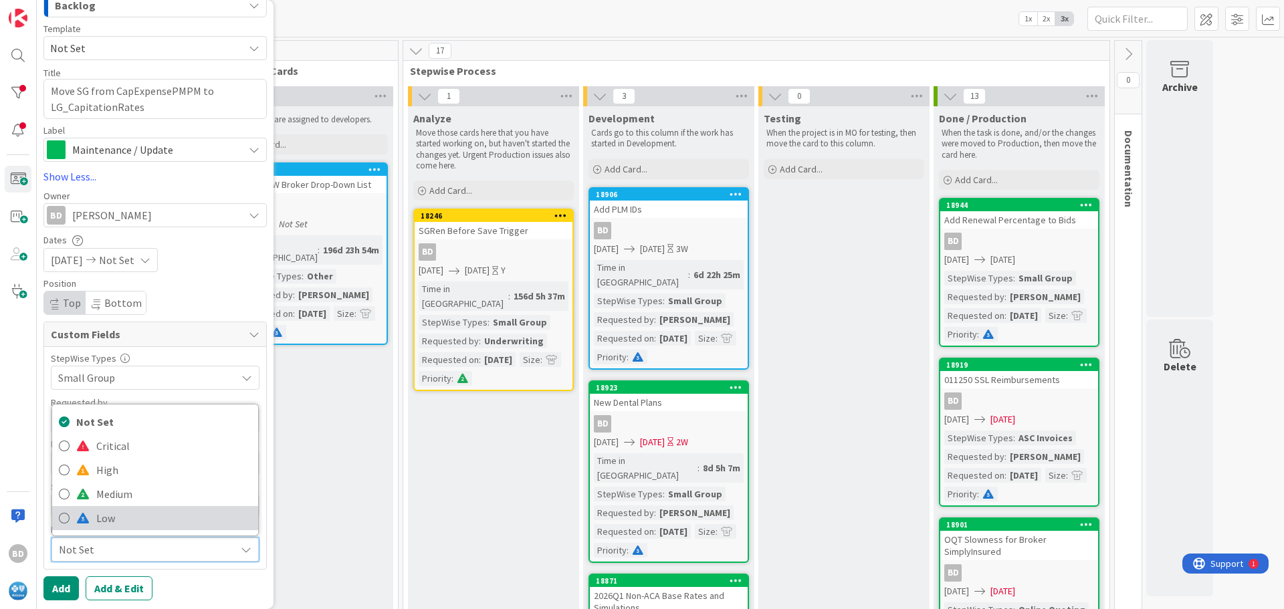
click at [85, 521] on span at bounding box center [82, 518] width 13 height 11
type textarea "x"
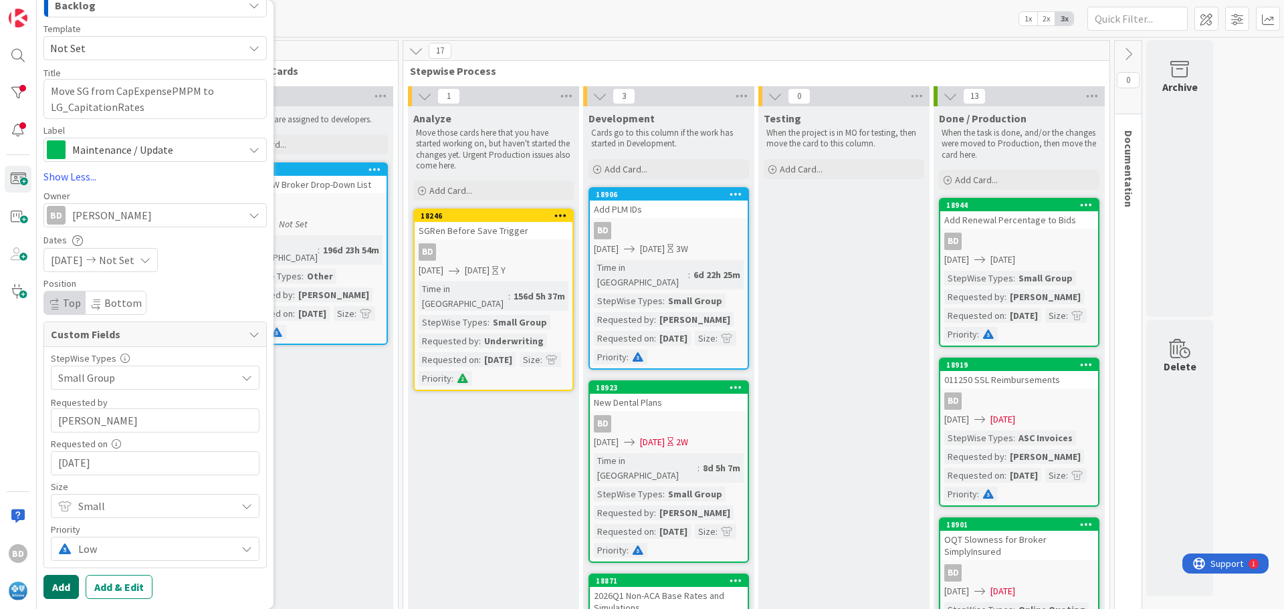
click at [58, 589] on button "Add" at bounding box center [60, 587] width 35 height 24
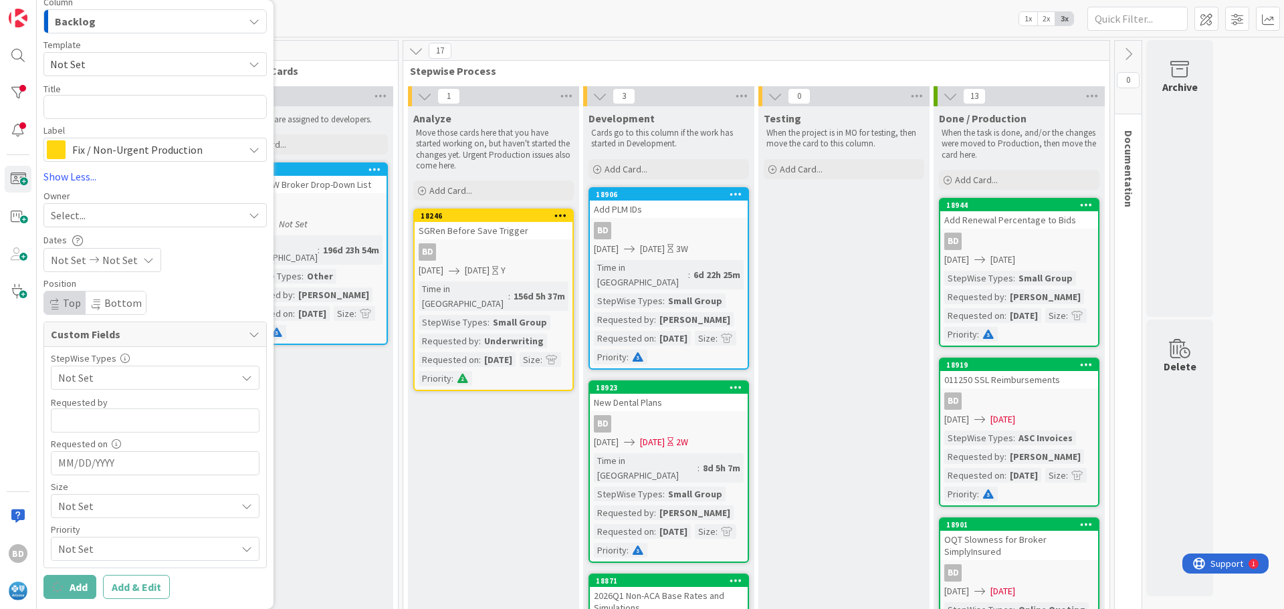
scroll to position [82, 0]
